Goal: Task Accomplishment & Management: Use online tool/utility

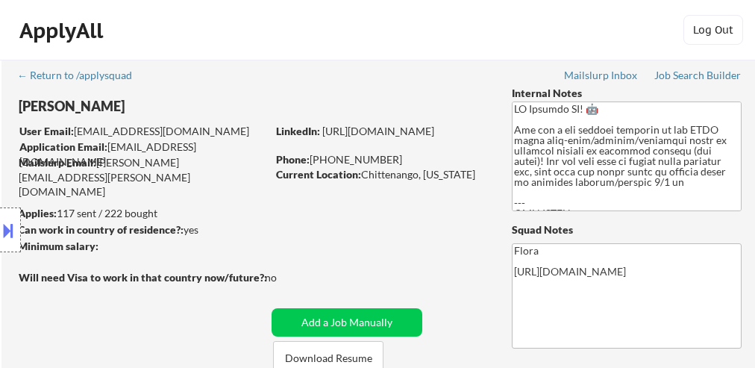
select select ""excluded__bad_match_""
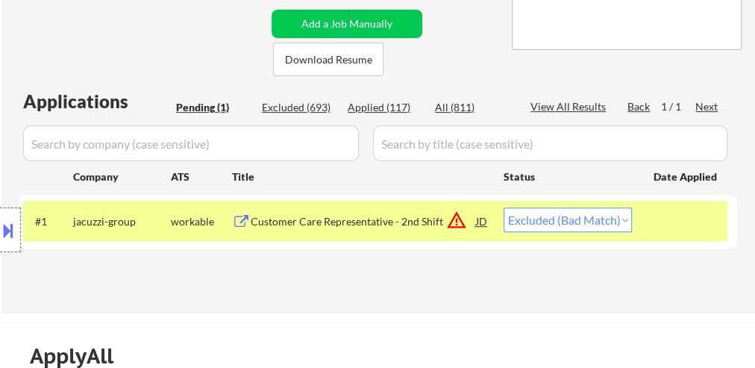
scroll to position [299, 0]
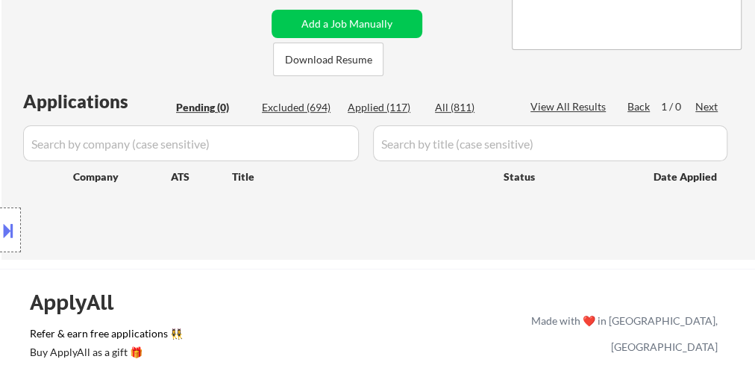
click at [16, 233] on div at bounding box center [10, 229] width 21 height 45
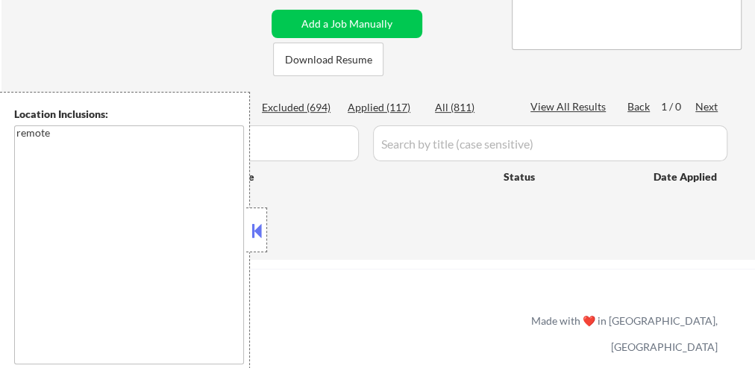
drag, startPoint x: 266, startPoint y: 224, endPoint x: 258, endPoint y: 225, distance: 8.3
click at [263, 225] on div at bounding box center [256, 229] width 21 height 45
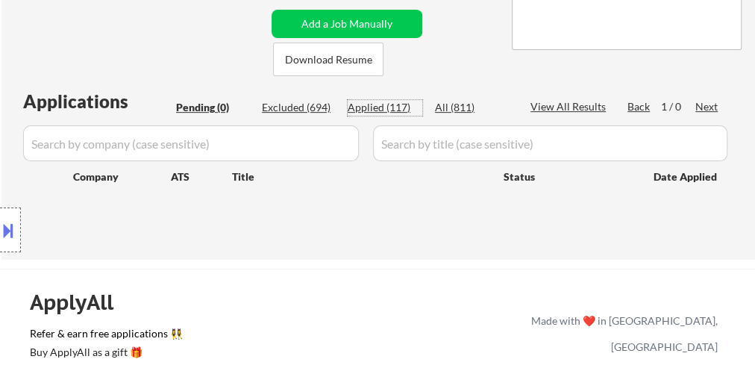
click at [383, 103] on div "Applied (117)" at bounding box center [385, 107] width 75 height 15
click at [566, 103] on div "View All Results" at bounding box center [571, 106] width 80 height 15
select select ""applied""
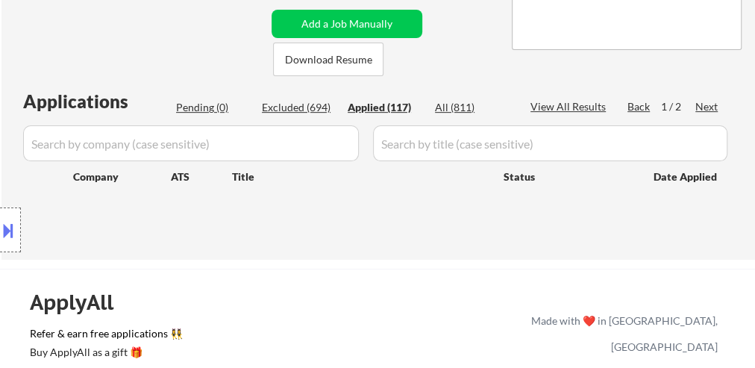
select select ""applied""
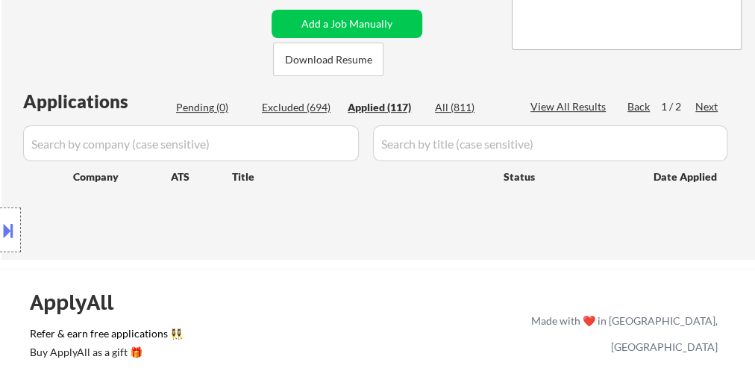
select select ""applied""
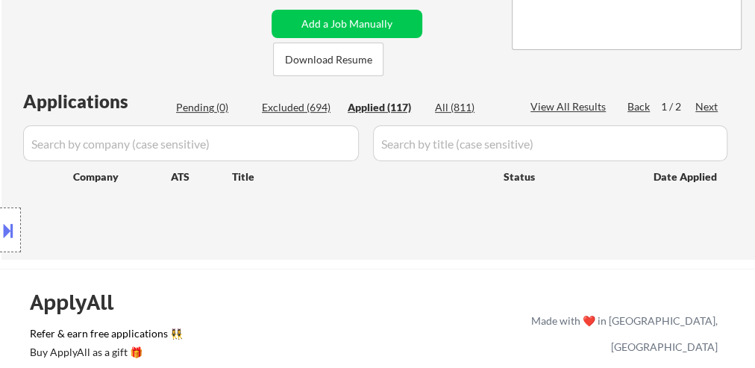
select select ""applied""
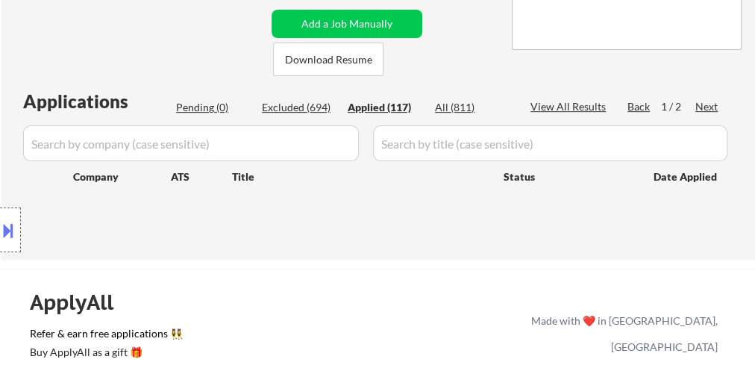
select select ""applied""
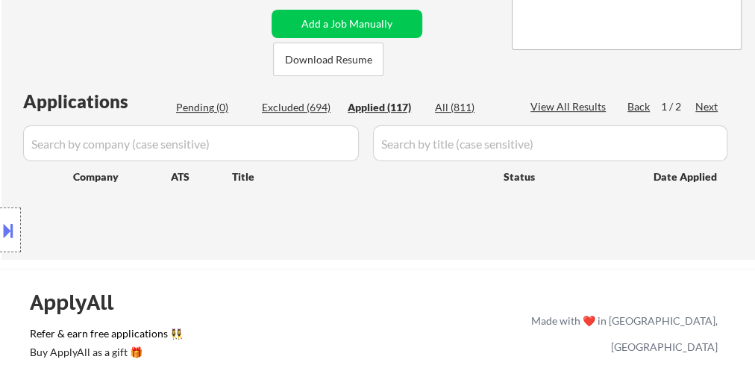
select select ""applied""
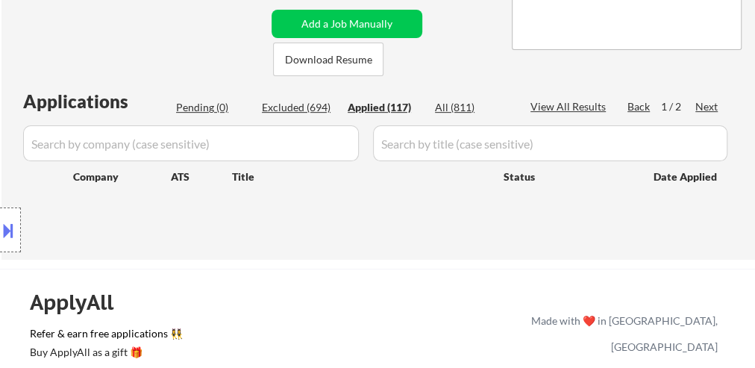
select select ""applied""
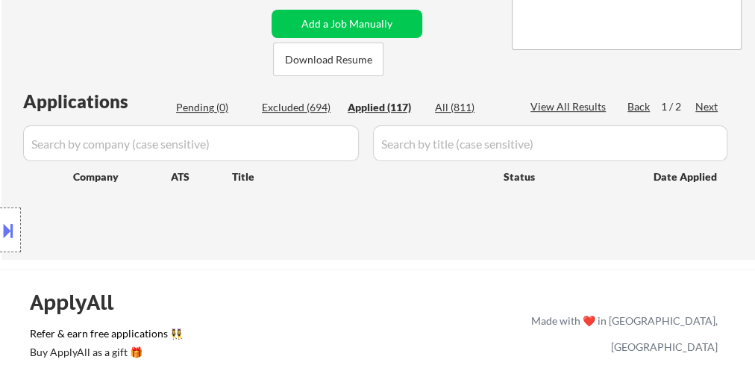
select select ""applied""
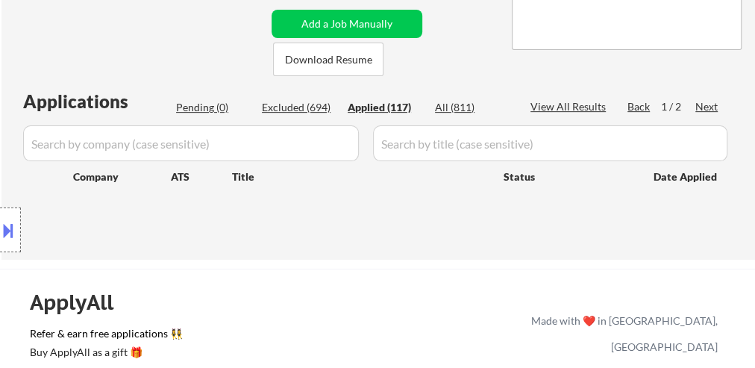
select select ""applied""
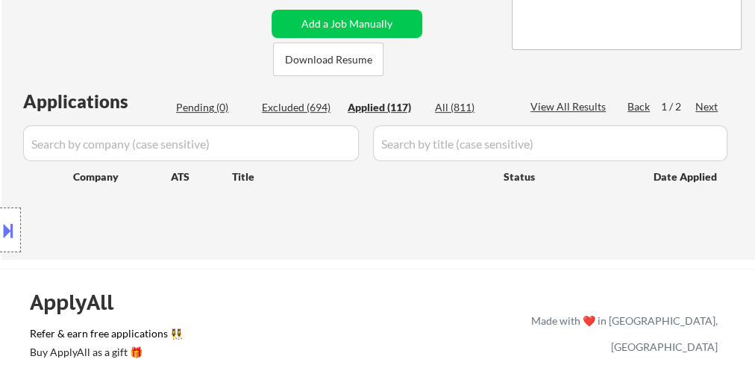
select select ""applied""
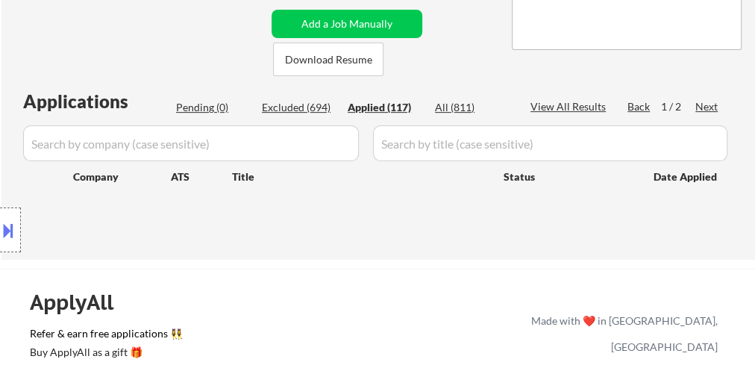
select select ""applied""
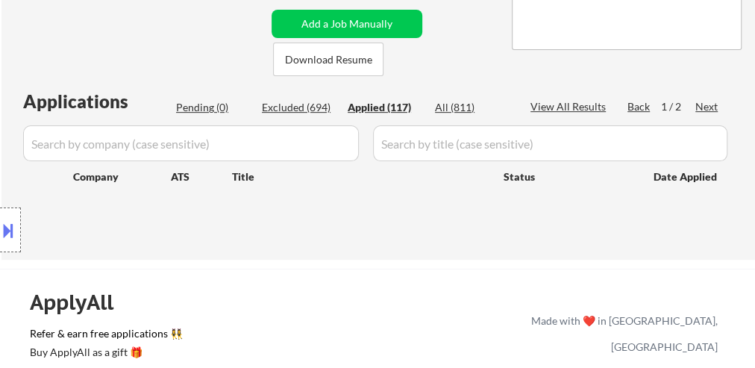
select select ""applied""
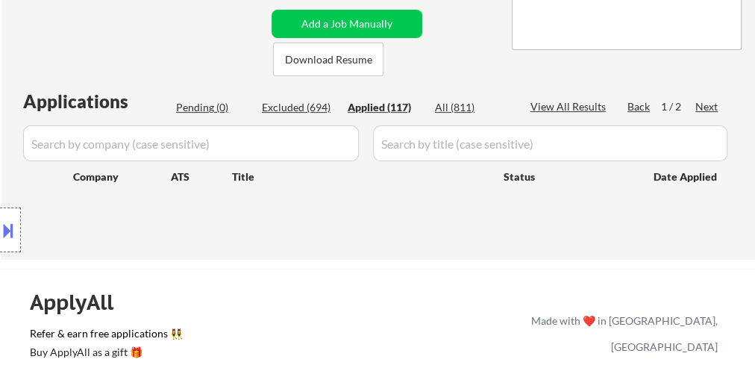
select select ""applied""
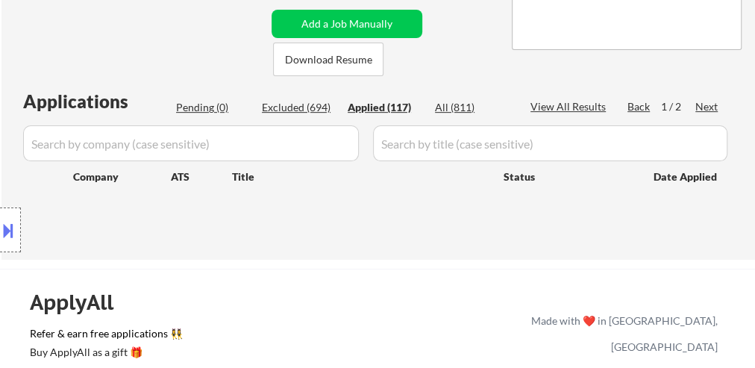
select select ""applied""
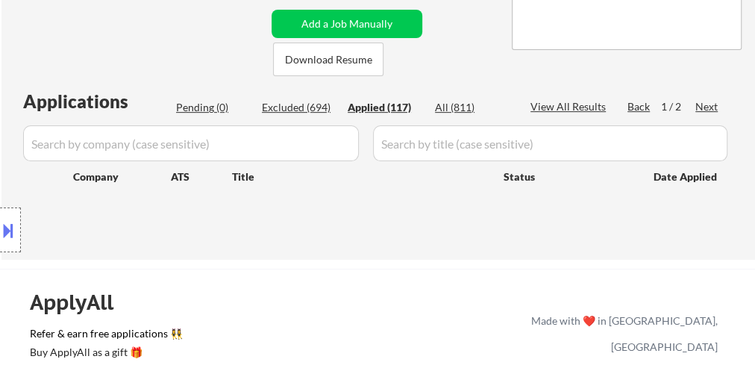
select select ""applied""
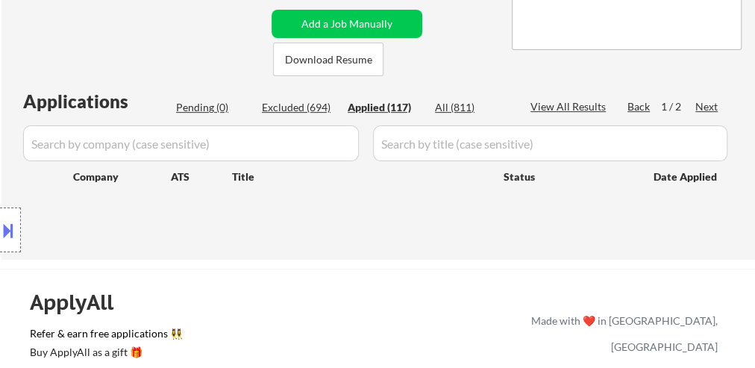
select select ""applied""
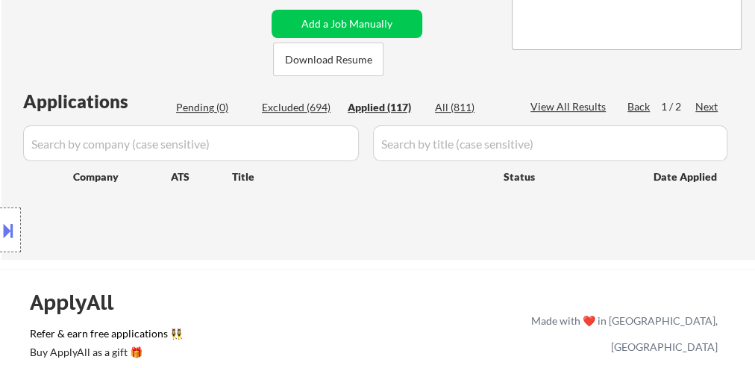
select select ""applied""
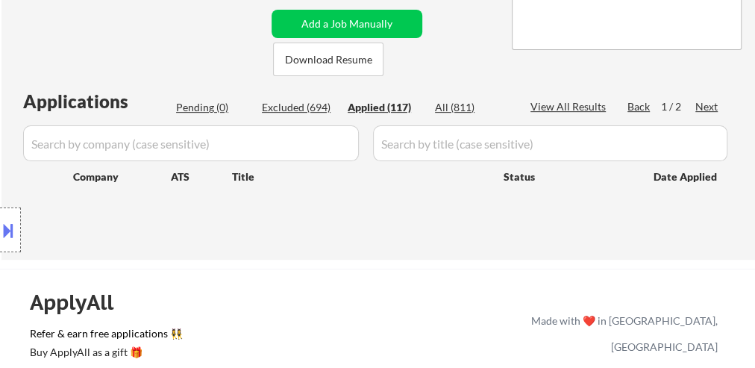
select select ""applied""
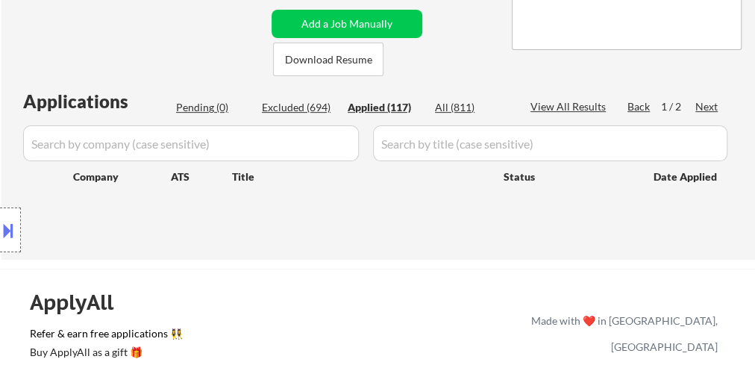
select select ""applied""
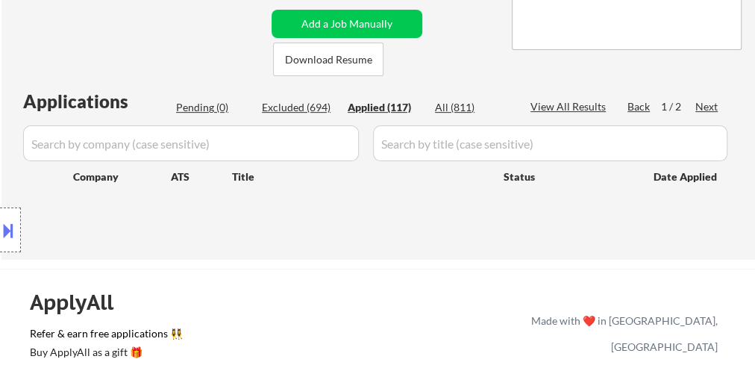
select select ""applied""
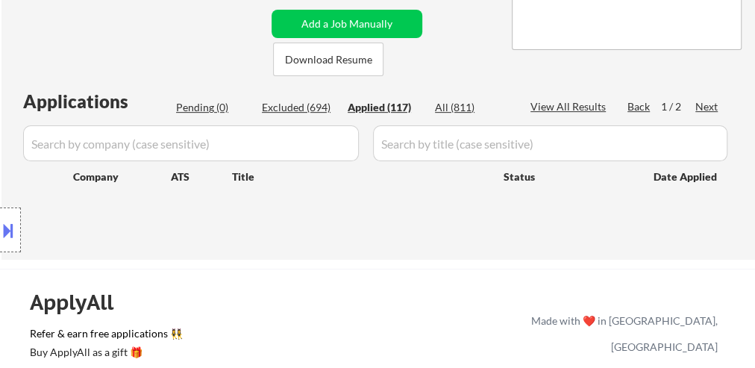
select select ""applied""
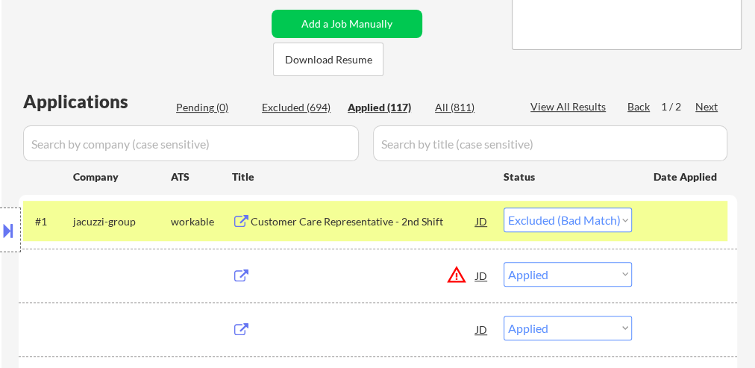
select select ""applied""
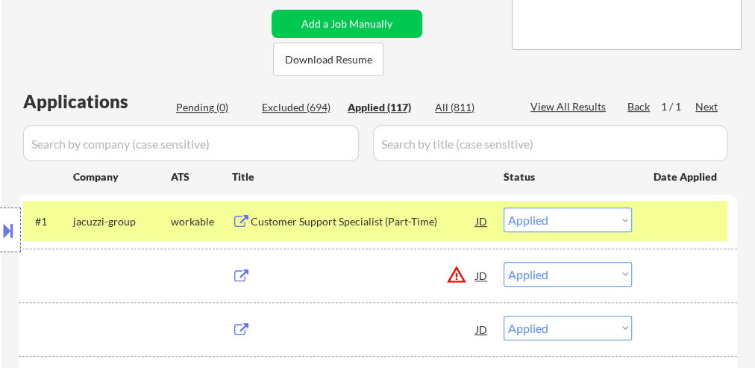
select select ""applied""
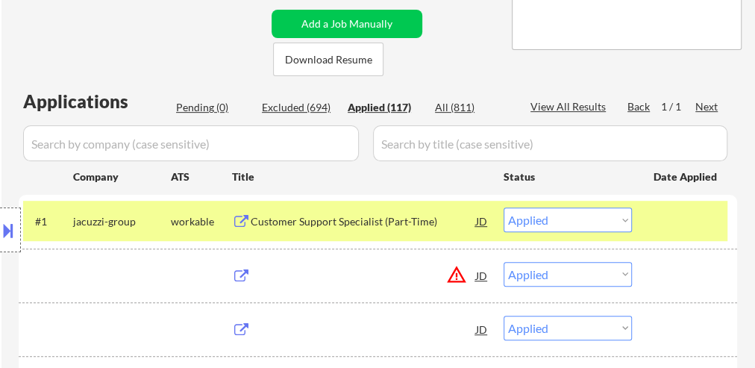
select select ""applied""
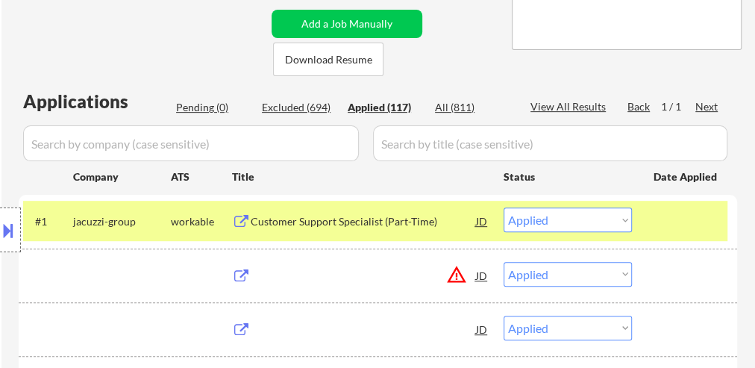
select select ""applied""
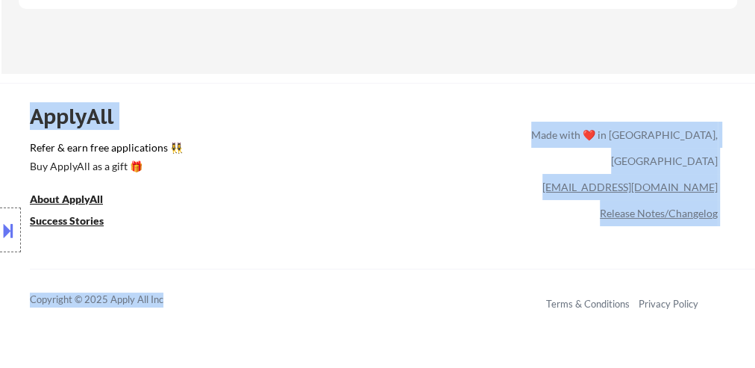
scroll to position [7455, 0]
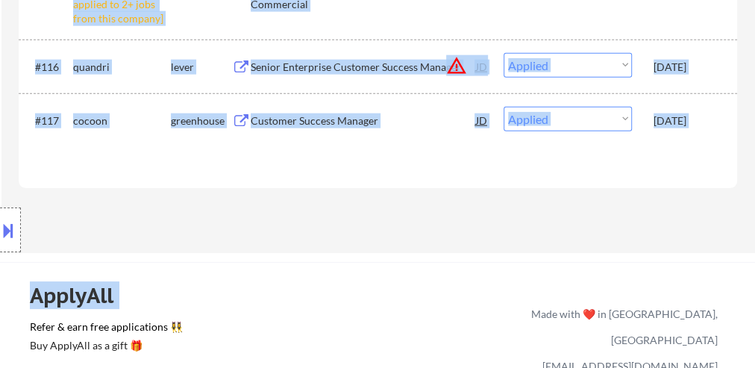
drag, startPoint x: 712, startPoint y: 176, endPoint x: 600, endPoint y: 287, distance: 157.8
copy div "#1 tovala lever Customer Support Specialist (Part-Time) JD warning_amber Choose…"
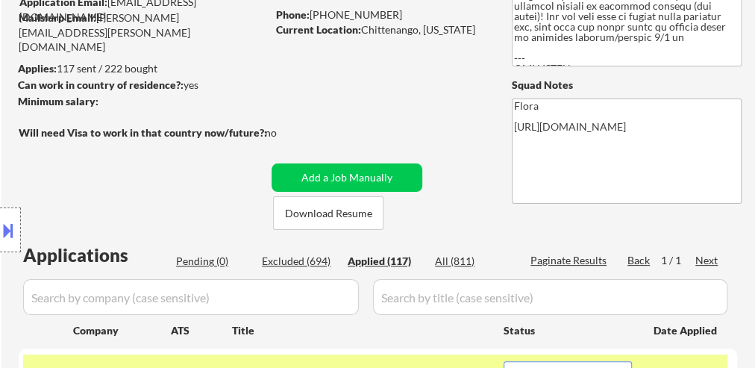
scroll to position [179, 0]
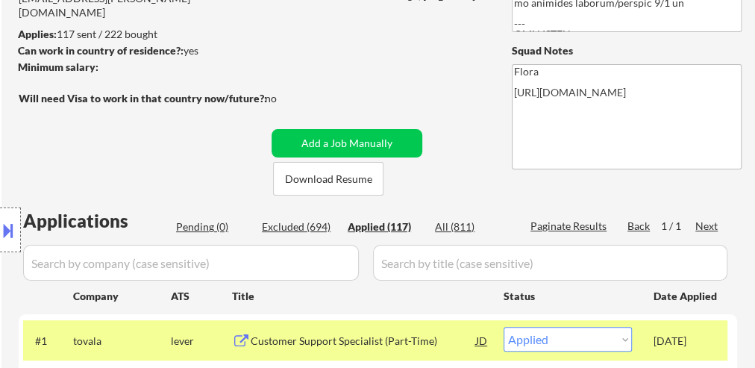
click at [213, 215] on div "Location Inclusions: remote" at bounding box center [133, 230] width 267 height 277
click at [216, 228] on div "Location Inclusions: remote" at bounding box center [133, 230] width 267 height 277
click at [209, 226] on div "Location Inclusions: remote" at bounding box center [133, 230] width 267 height 277
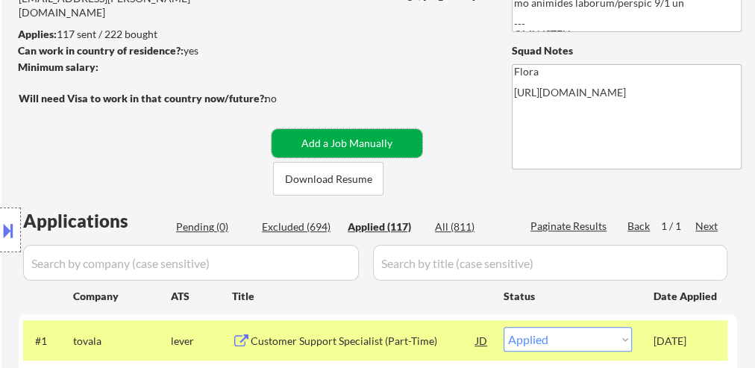
click at [381, 148] on button "Add a Job Manually" at bounding box center [347, 143] width 151 height 28
